Goal: Check status: Check status

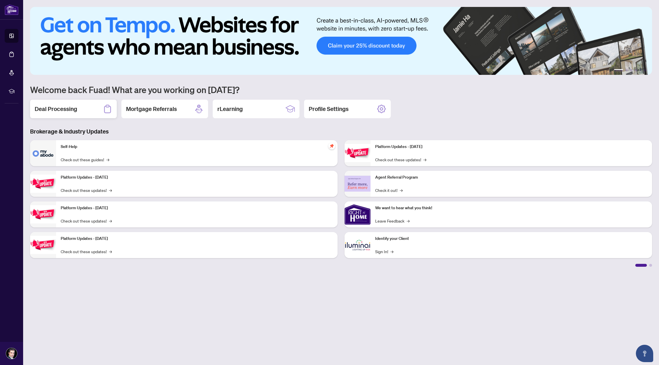
click at [62, 105] on h2 "Deal Processing" at bounding box center [56, 109] width 42 height 8
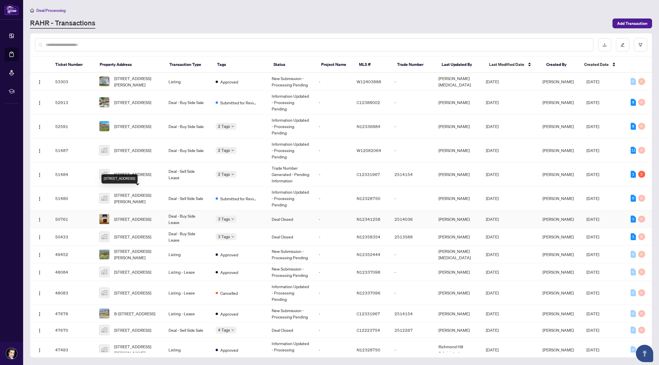
click at [135, 216] on span "[STREET_ADDRESS]" at bounding box center [132, 219] width 37 height 6
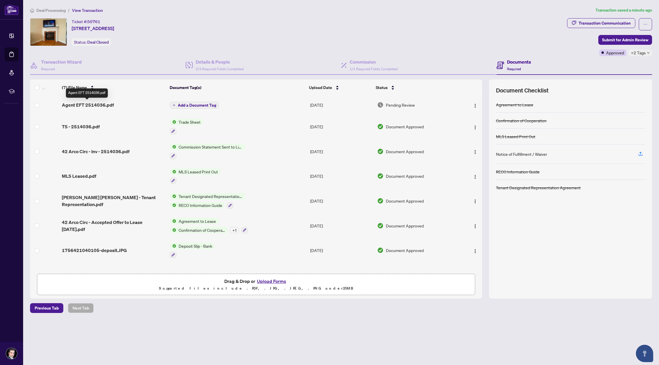
click at [98, 103] on span "Agent EFT 2514036.pdf" at bounding box center [88, 104] width 52 height 7
